Goal: Check status: Check status

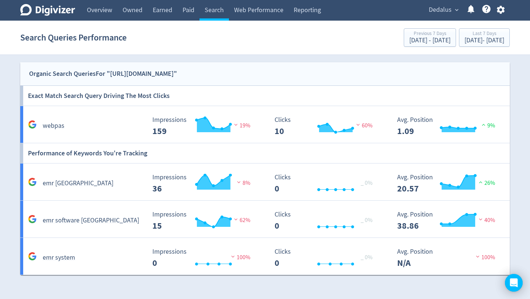
click at [456, 12] on span "expand_more" at bounding box center [457, 10] width 7 height 7
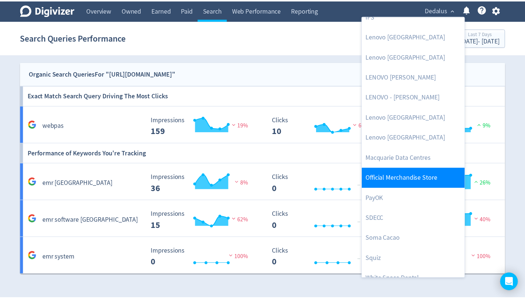
scroll to position [264, 0]
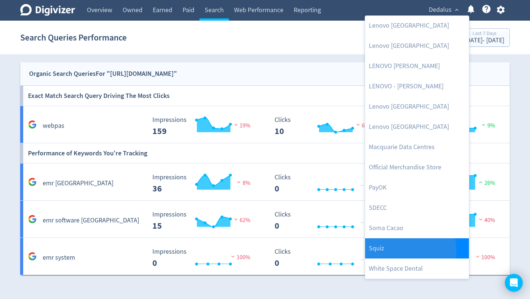
click at [382, 252] on link "Squiz" at bounding box center [417, 248] width 104 height 20
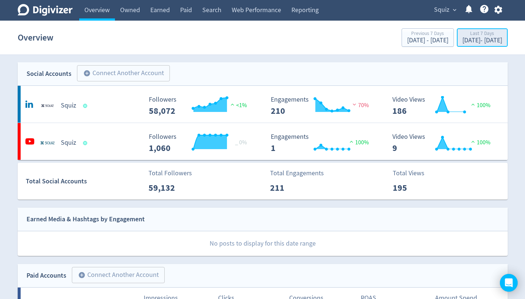
click at [469, 40] on div "[DATE] - [DATE]" at bounding box center [482, 40] width 40 height 7
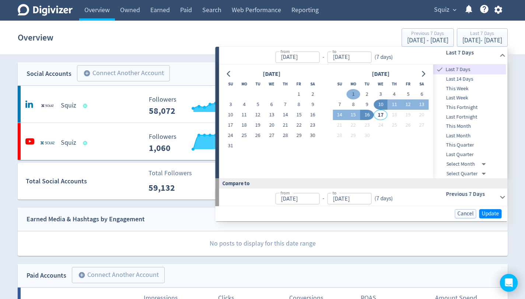
click at [352, 97] on button "1" at bounding box center [353, 94] width 14 height 10
type input "[DATE]"
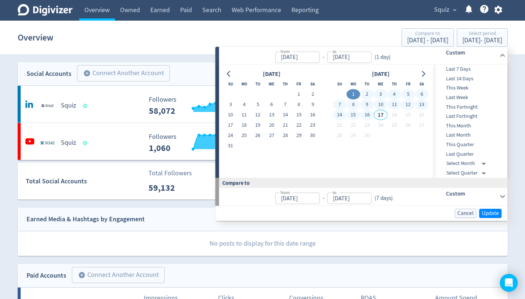
click at [369, 116] on button "16" at bounding box center [367, 115] width 14 height 10
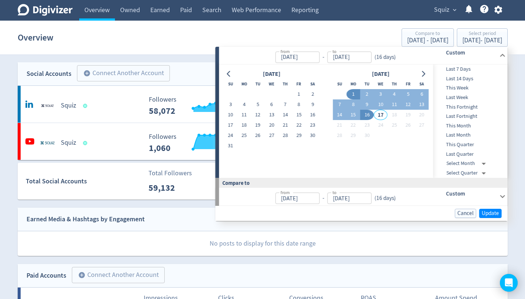
type input "[DATE]"
click at [490, 211] on span "Update" at bounding box center [490, 214] width 17 height 6
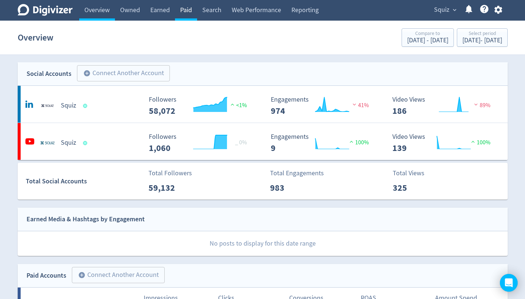
click at [188, 11] on link "Paid" at bounding box center [186, 10] width 22 height 21
